Goal: Check status: Check status

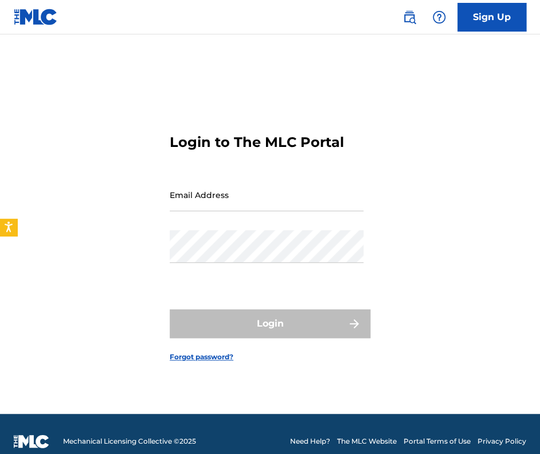
click at [208, 199] on input "Email Address" at bounding box center [267, 194] width 194 height 33
click at [264, 203] on input "lab" at bounding box center [267, 194] width 194 height 33
click at [261, 202] on input "lab" at bounding box center [267, 194] width 194 height 33
click at [233, 207] on input "lab" at bounding box center [267, 194] width 194 height 33
type input "[EMAIL_ADDRESS][DOMAIN_NAME]"
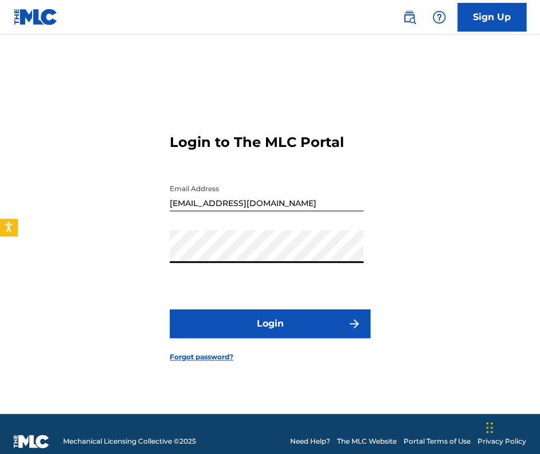
click at [275, 312] on button "Login" at bounding box center [270, 323] width 201 height 29
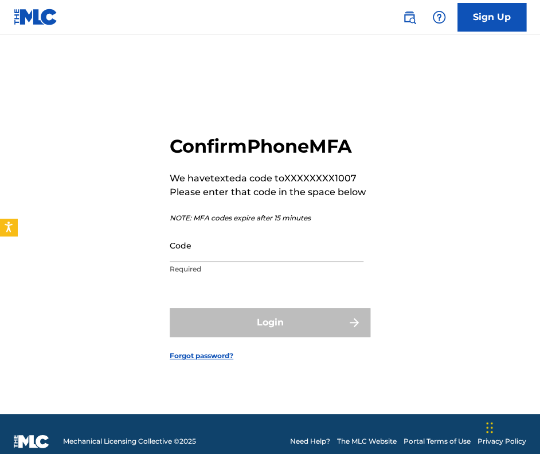
click at [275, 260] on input "Code" at bounding box center [267, 245] width 194 height 33
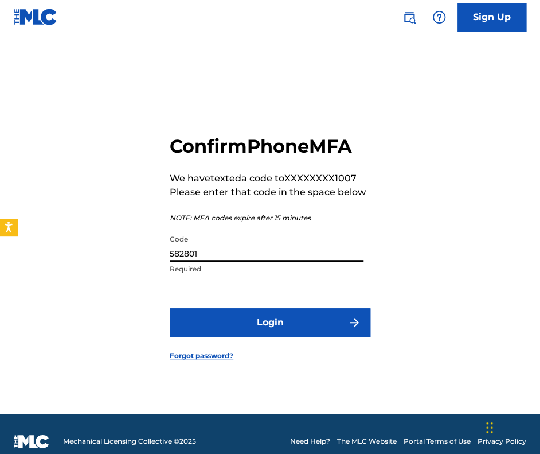
type input "582801"
click at [294, 318] on button "Login" at bounding box center [270, 322] width 201 height 29
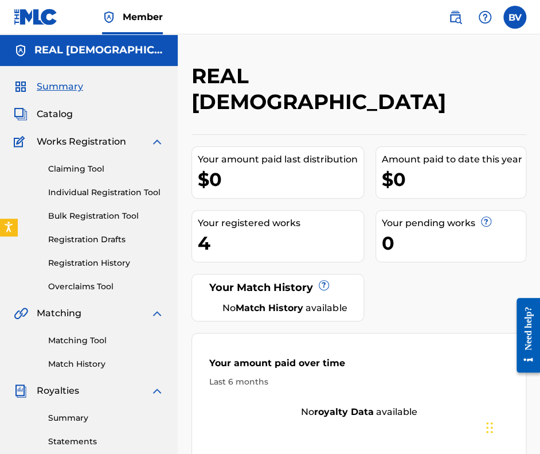
click at [95, 266] on link "Registration History" at bounding box center [106, 263] width 116 height 12
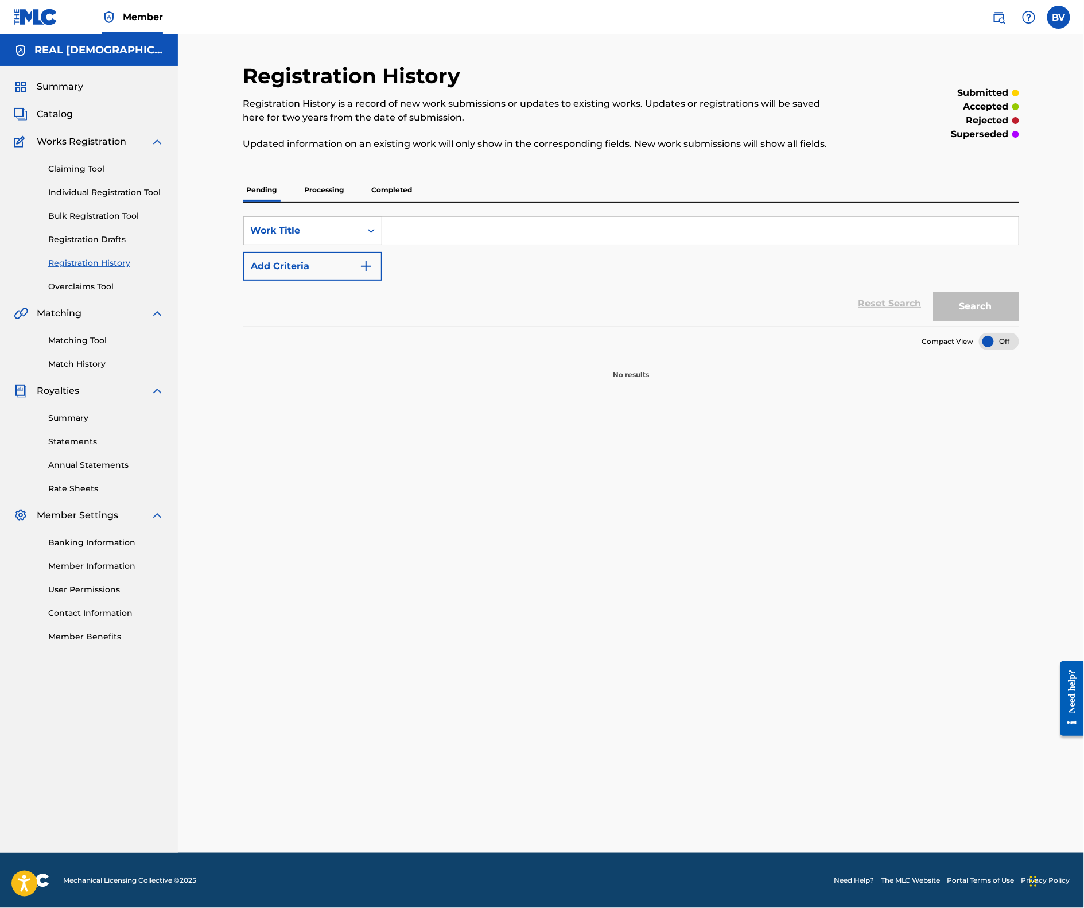
click at [379, 187] on p "Completed" at bounding box center [392, 190] width 48 height 24
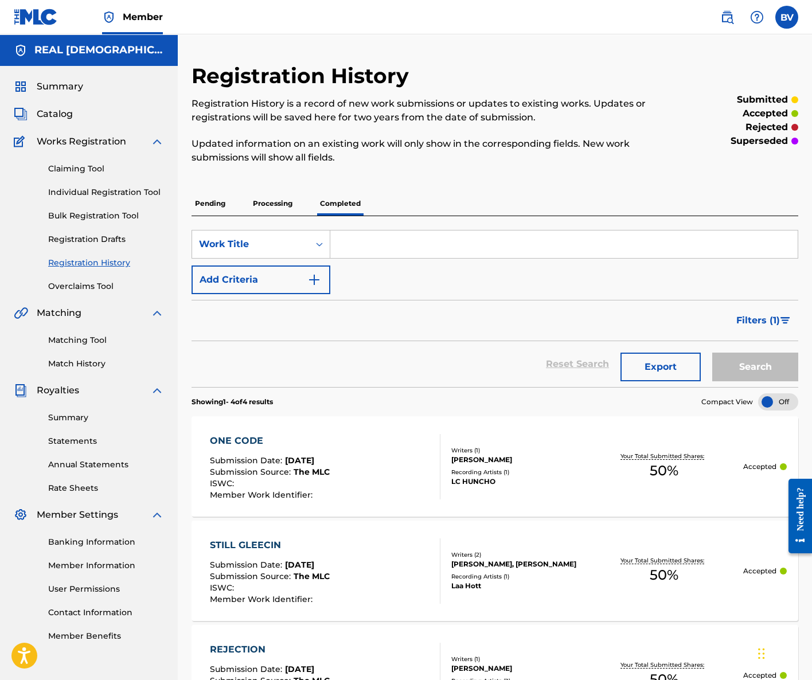
click at [353, 352] on div "Reset Search Export Search" at bounding box center [495, 364] width 607 height 46
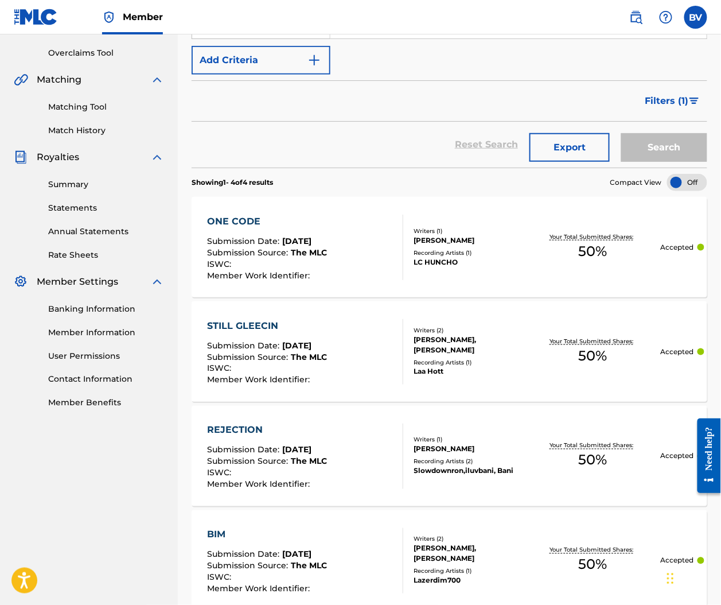
scroll to position [306, 0]
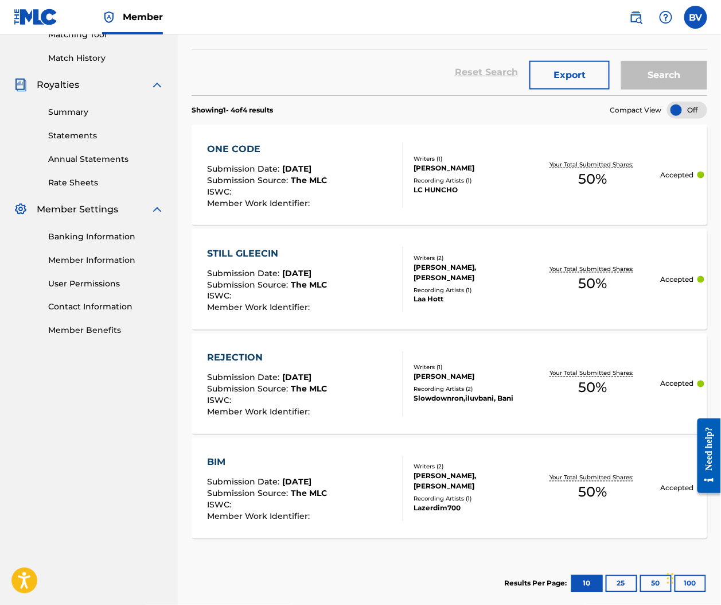
click at [372, 338] on div "REJECTION Submission Date : [DATE] Submission Source : The MLC ISWC : Member Wo…" at bounding box center [450, 383] width 516 height 100
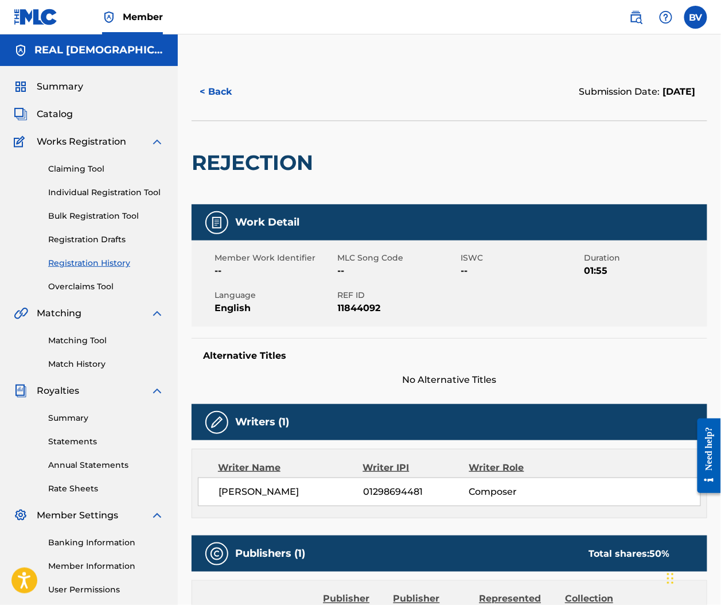
click at [217, 91] on button "< Back" at bounding box center [226, 91] width 69 height 29
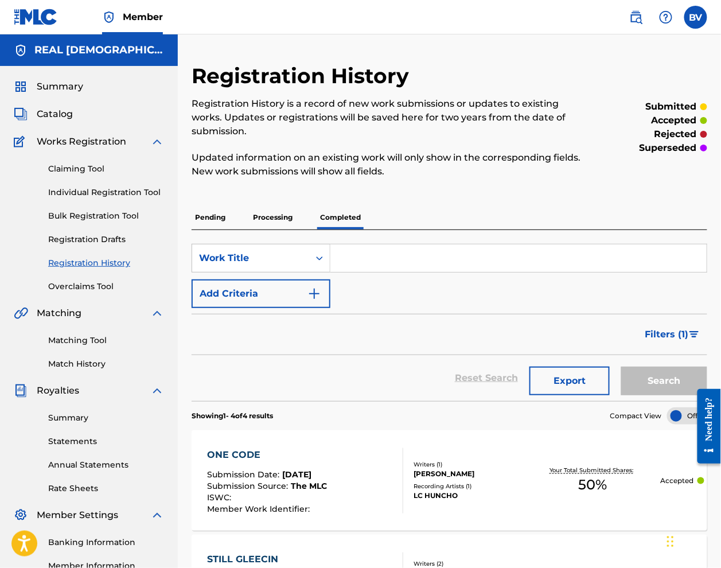
click at [69, 84] on span "Summary" at bounding box center [60, 87] width 46 height 14
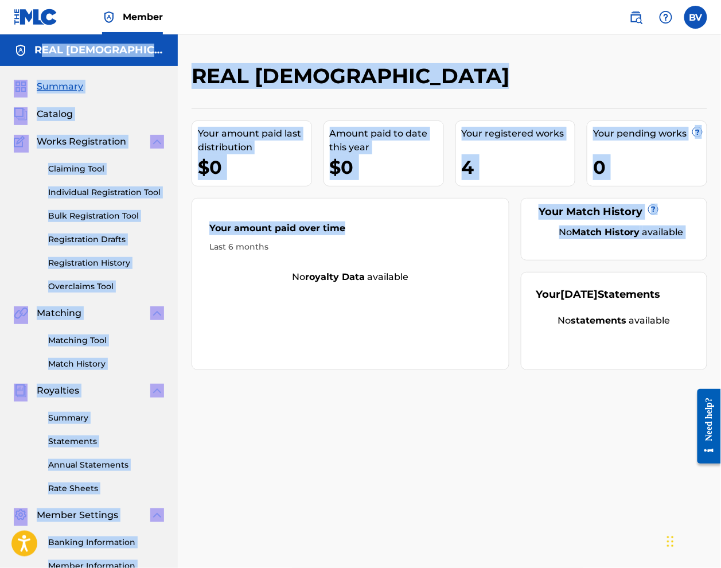
drag, startPoint x: 295, startPoint y: 225, endPoint x: 116, endPoint y: 53, distance: 247.9
click at [88, 45] on main "REAL QUAKER Summary Catalog Works Registration Claiming Tool Individual Registr…" at bounding box center [360, 345] width 721 height 622
click at [310, 94] on div "REAL [DEMOGRAPHIC_DATA]" at bounding box center [390, 80] width 397 height 34
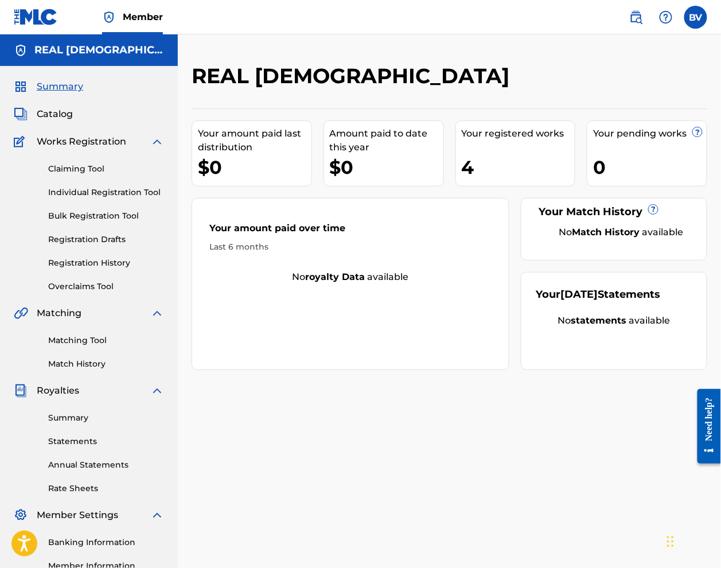
click at [317, 92] on div "REAL [DEMOGRAPHIC_DATA]" at bounding box center [390, 80] width 397 height 34
drag, startPoint x: 317, startPoint y: 92, endPoint x: 325, endPoint y: 96, distance: 8.8
click at [318, 92] on div "REAL [DEMOGRAPHIC_DATA]" at bounding box center [390, 80] width 397 height 34
